Goal: Use online tool/utility: Utilize a website feature to perform a specific function

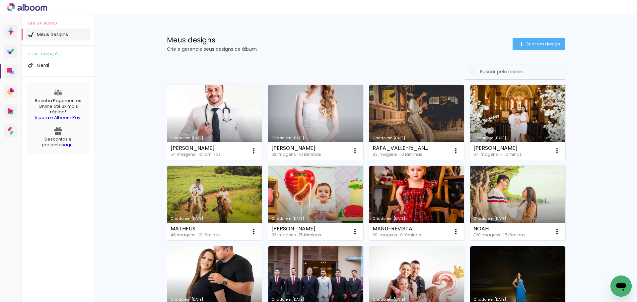
click at [497, 73] on input at bounding box center [524, 72] width 95 height 14
click at [536, 39] on paper-button "Criar um design" at bounding box center [538, 44] width 52 height 12
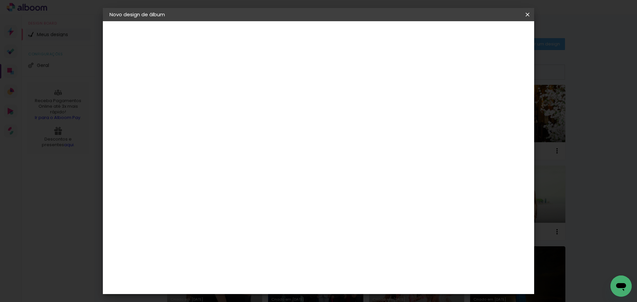
click at [218, 89] on input at bounding box center [218, 89] width 0 height 10
type input "PORT-JAN&TH-30X30 30PG"
type paper-input "PORT-JAN&TH-30X30 30PG"
click at [0, 0] on slot "Avançar" at bounding box center [0, 0] width 0 height 0
click at [342, 101] on paper-item "Tamanho Livre" at bounding box center [311, 101] width 64 height 15
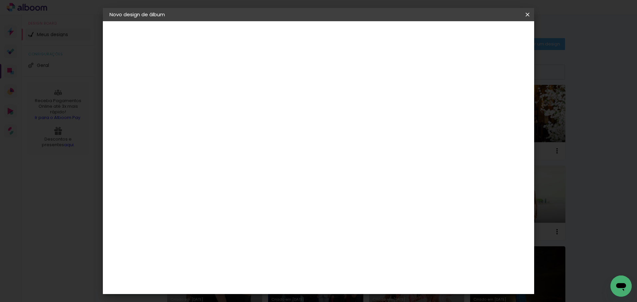
click at [226, 125] on input at bounding box center [234, 126] width 67 height 8
type input "VIA"
type paper-input "VIA"
click at [235, 148] on div "Viacolor" at bounding box center [225, 149] width 22 height 5
click at [324, 39] on paper-button "Avançar" at bounding box center [308, 35] width 32 height 11
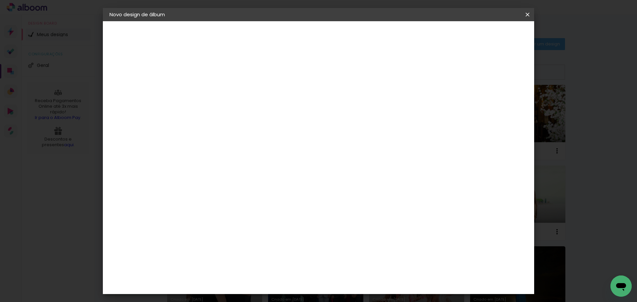
click at [244, 110] on input "text" at bounding box center [231, 115] width 26 height 10
click at [326, 107] on paper-item "Padrão" at bounding box center [361, 109] width 133 height 13
type input "Padrão"
click at [263, 290] on span "30 × 30" at bounding box center [247, 299] width 31 height 18
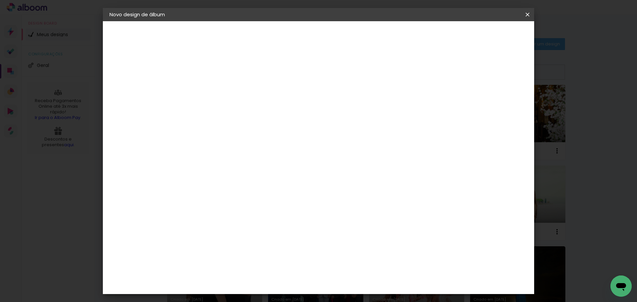
click at [0, 0] on slot "Avançar" at bounding box center [0, 0] width 0 height 0
click at [448, 70] on div at bounding box center [445, 72] width 6 height 6
type paper-checkbox "on"
click at [486, 37] on span "Iniciar design" at bounding box center [471, 35] width 30 height 5
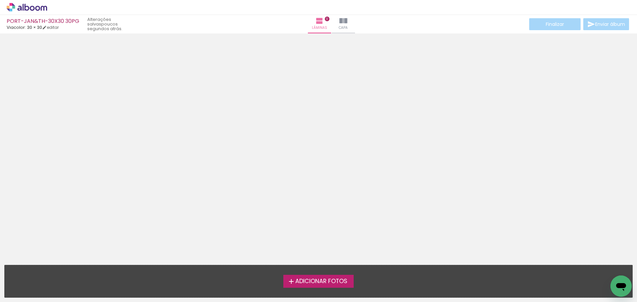
click at [22, 6] on icon at bounding box center [27, 7] width 40 height 9
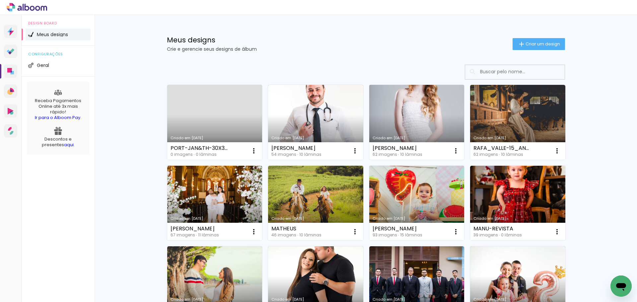
click at [410, 109] on link "Criado em [DATE]" at bounding box center [416, 122] width 95 height 75
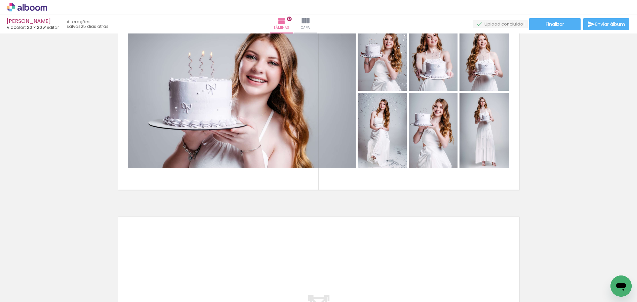
scroll to position [2077, 0]
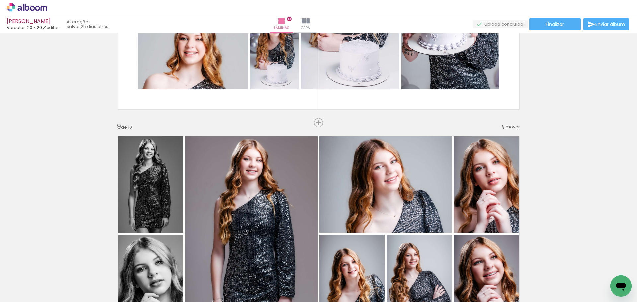
scroll to position [1580, 0]
